Goal: Check status: Check status

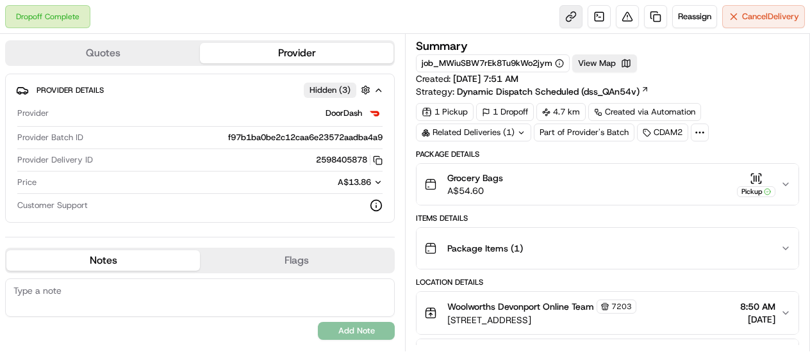
click at [564, 16] on link at bounding box center [570, 16] width 23 height 23
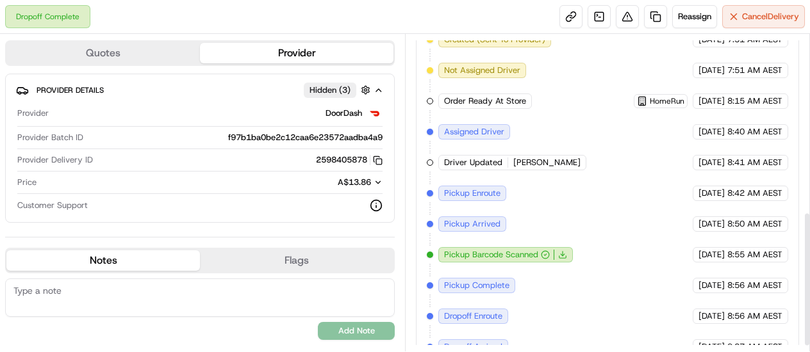
scroll to position [429, 0]
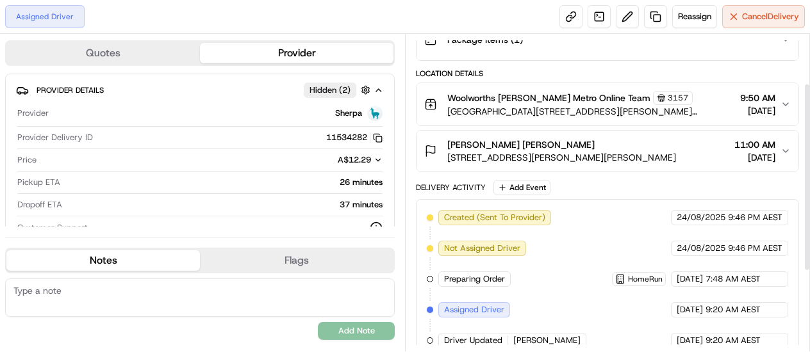
scroll to position [217, 0]
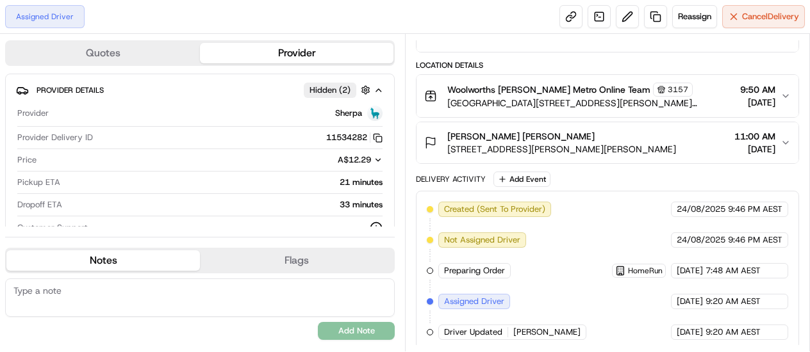
click at [798, 62] on div "Location Details" at bounding box center [607, 65] width 383 height 10
